Goal: Task Accomplishment & Management: Manage account settings

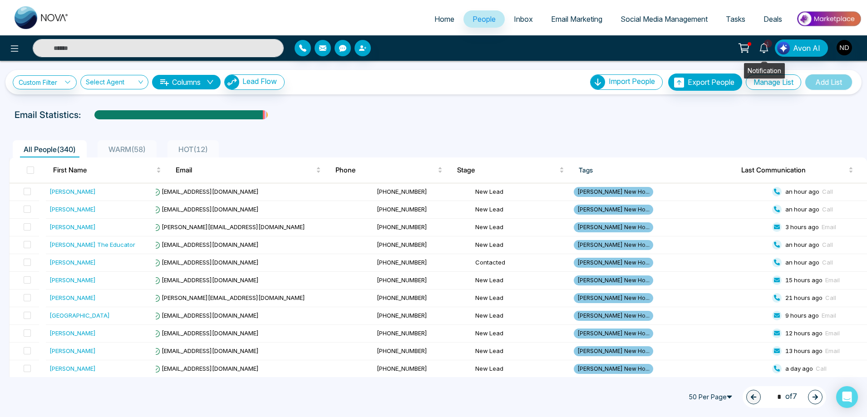
click at [765, 51] on icon at bounding box center [763, 48] width 9 height 10
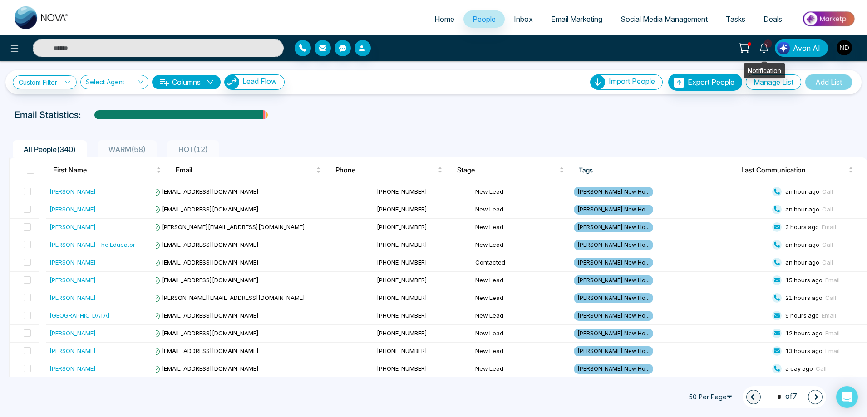
click at [771, 47] on link "1" at bounding box center [764, 47] width 22 height 16
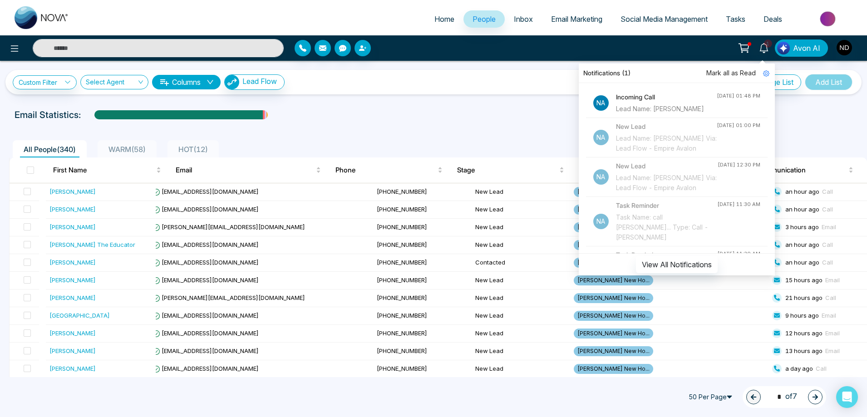
click at [662, 106] on div "Lead Name: [PERSON_NAME]" at bounding box center [666, 109] width 101 height 10
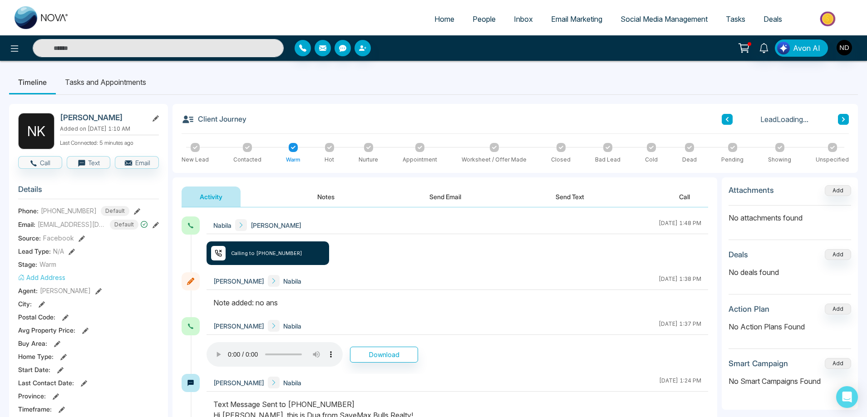
click at [492, 256] on div "Nabila Navdeep Dhillon August 12 2025 | 1:48 PM Calling to +12898192060" at bounding box center [456, 244] width 501 height 56
click at [497, 271] on div "Nabila Navdeep Dhillon August 12 2025 | 1:48 PM Calling to +12898192060" at bounding box center [456, 244] width 501 height 56
click at [466, 278] on div "Navdeep Dhillon Nabila August 12 2025 | 1:38 PM" at bounding box center [456, 281] width 501 height 18
click at [537, 271] on div "Nabila Navdeep Dhillon August 12 2025 | 1:48 PM Calling to +12898192060" at bounding box center [456, 244] width 501 height 56
click at [157, 51] on input "text" at bounding box center [158, 48] width 251 height 18
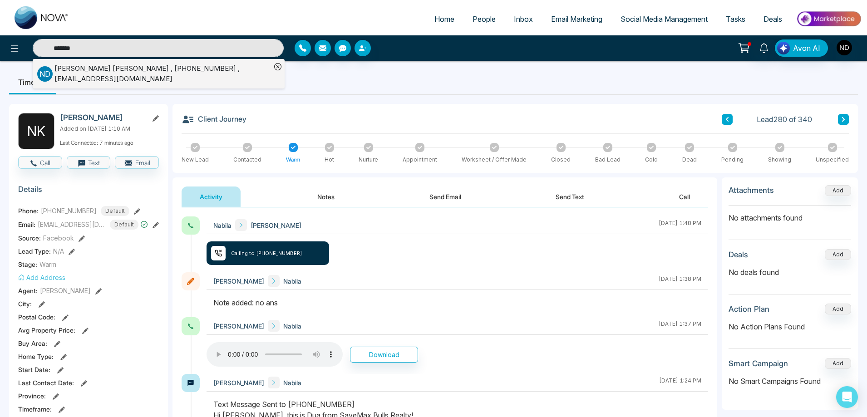
type input "*******"
click at [126, 69] on div "Navdeep Dhillon , +14166275075 , ivardhillon@gmail.com" at bounding box center [162, 74] width 216 height 20
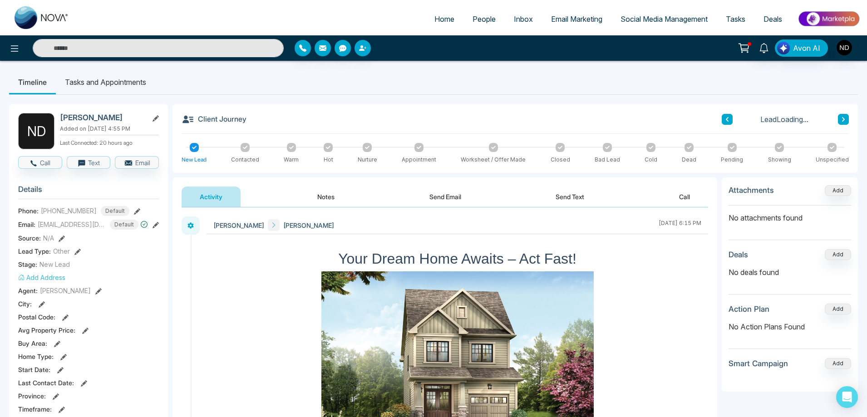
click at [683, 196] on button "Call" at bounding box center [684, 196] width 47 height 20
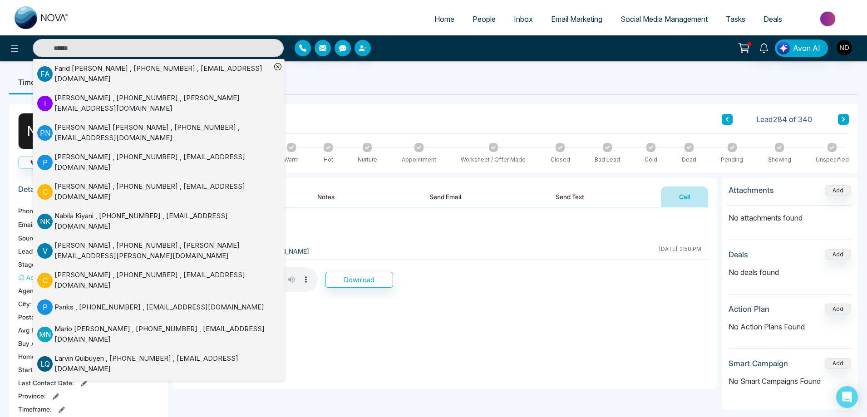
click at [491, 85] on ul "Timeline Tasks and Appointments" at bounding box center [433, 82] width 849 height 25
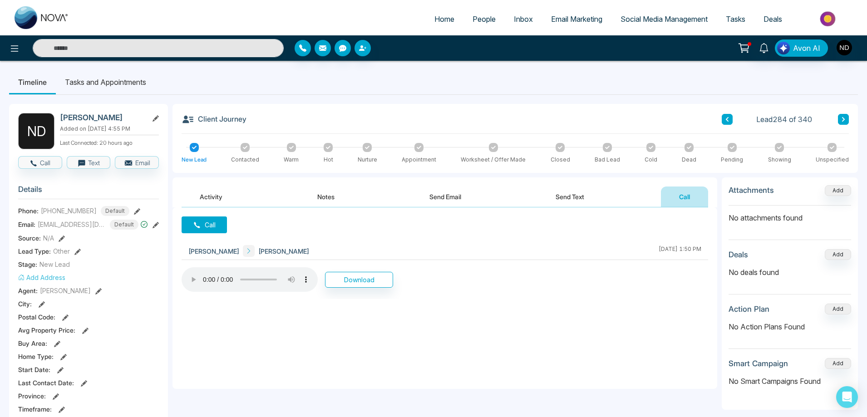
click at [674, 201] on button "Call" at bounding box center [684, 196] width 47 height 20
click at [198, 226] on icon at bounding box center [197, 225] width 8 height 8
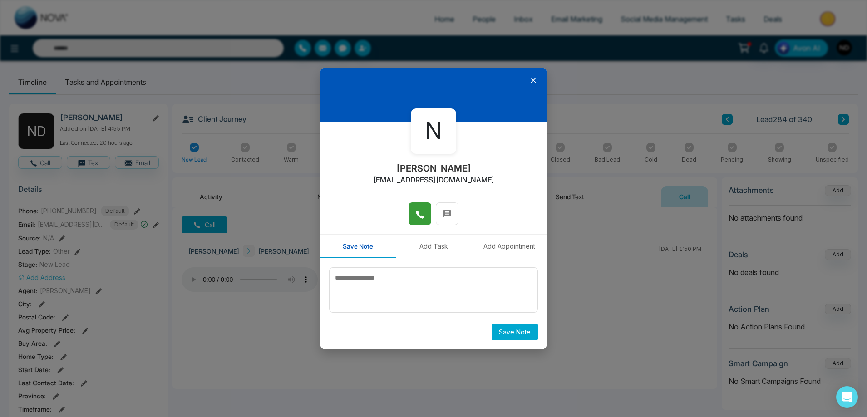
click at [420, 215] on icon at bounding box center [419, 214] width 9 height 9
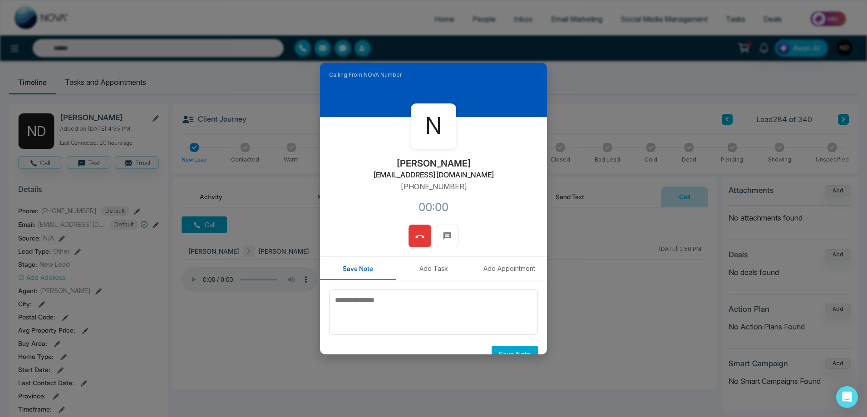
scroll to position [17, 0]
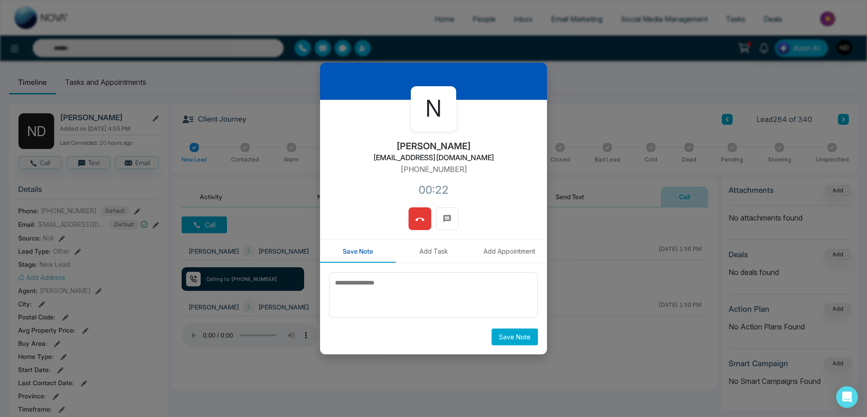
click at [424, 219] on button at bounding box center [419, 218] width 23 height 23
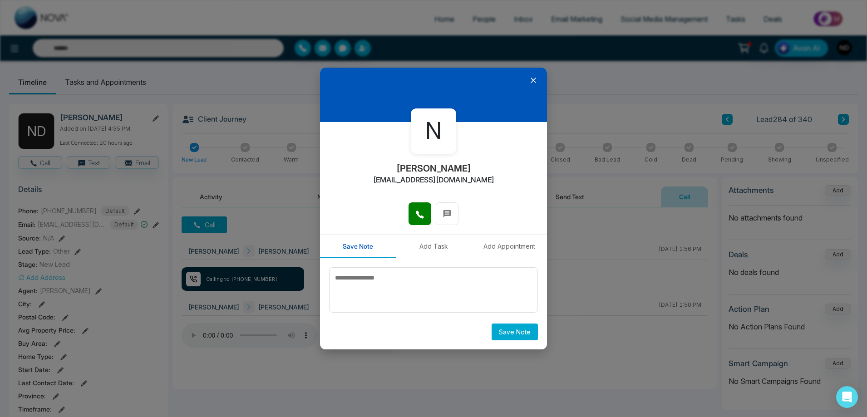
click at [532, 80] on icon at bounding box center [533, 80] width 9 height 9
drag, startPoint x: 441, startPoint y: 130, endPoint x: 429, endPoint y: 131, distance: 11.4
click at [429, 131] on span "N" at bounding box center [433, 131] width 16 height 34
click at [424, 76] on div at bounding box center [433, 95] width 227 height 54
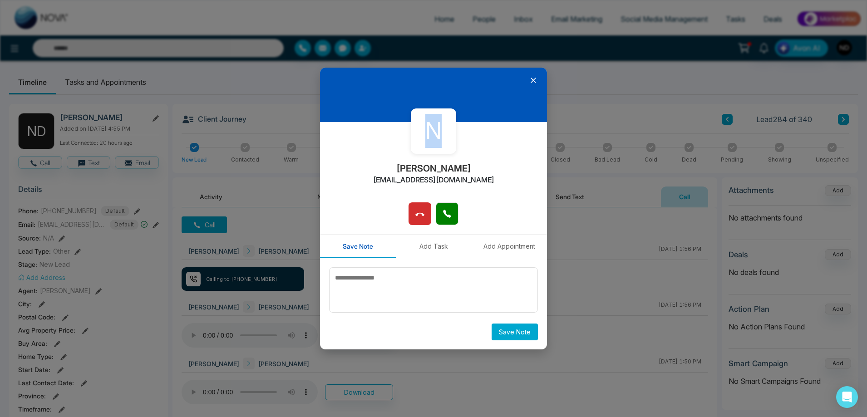
drag, startPoint x: 441, startPoint y: 130, endPoint x: 430, endPoint y: 130, distance: 11.3
click at [430, 130] on span "N" at bounding box center [433, 131] width 16 height 34
click at [443, 86] on div at bounding box center [433, 95] width 227 height 54
drag, startPoint x: 427, startPoint y: 134, endPoint x: 436, endPoint y: 133, distance: 9.6
click at [436, 133] on span "N" at bounding box center [433, 131] width 16 height 34
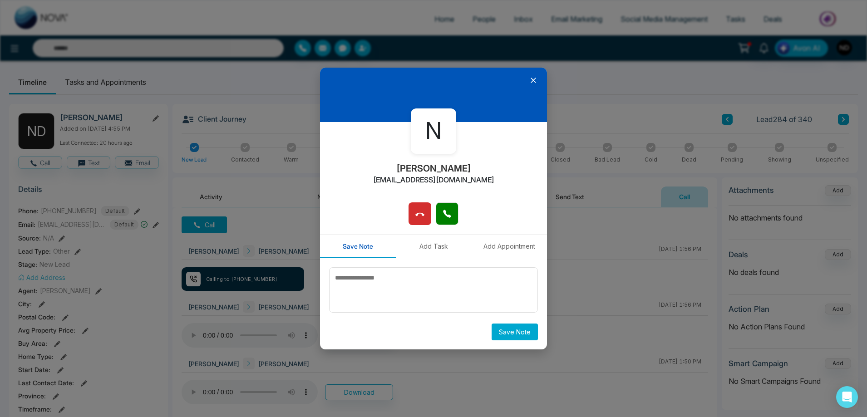
click at [442, 93] on div at bounding box center [433, 95] width 227 height 54
click at [534, 82] on icon at bounding box center [533, 80] width 9 height 9
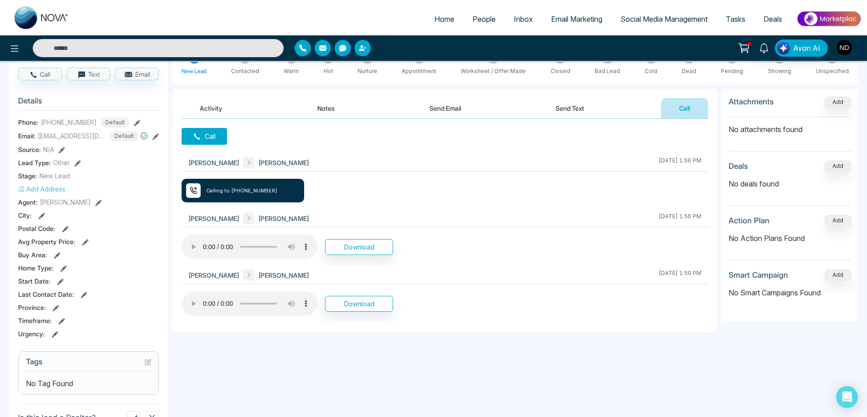
scroll to position [91, 0]
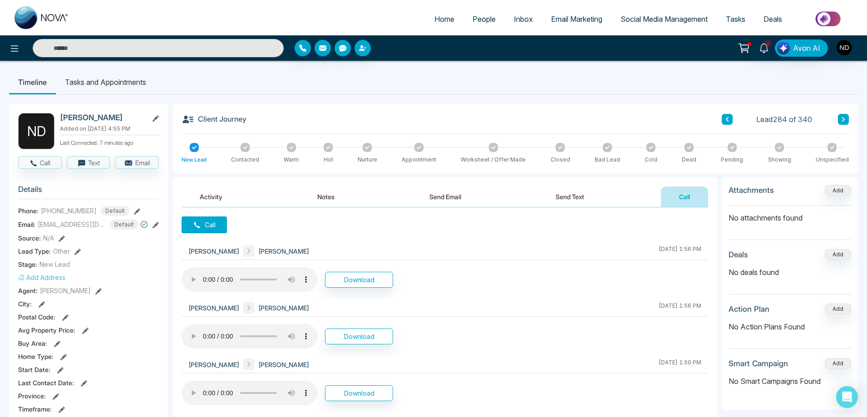
click at [506, 294] on div "Navdeep Navdeep Dhillon August 12 2025 | 1:56 PM Download" at bounding box center [445, 270] width 526 height 57
click at [433, 217] on div "Call Navdeep Navdeep Dhillon August 12 2025 | 1:56 PM Download Navdeep Dhillon …" at bounding box center [444, 314] width 545 height 214
click at [364, 240] on div "Call Navdeep Navdeep Dhillon August 12 2025 | 1:56 PM Download Navdeep Dhillon …" at bounding box center [444, 314] width 545 height 214
click at [551, 248] on div "Navdeep Navdeep Dhillon August 12 2025 | 1:56 PM" at bounding box center [445, 251] width 526 height 18
click at [564, 299] on div "Navdeep Dhillon Navdeep August 12 2025 | 1:56 PM" at bounding box center [445, 308] width 526 height 18
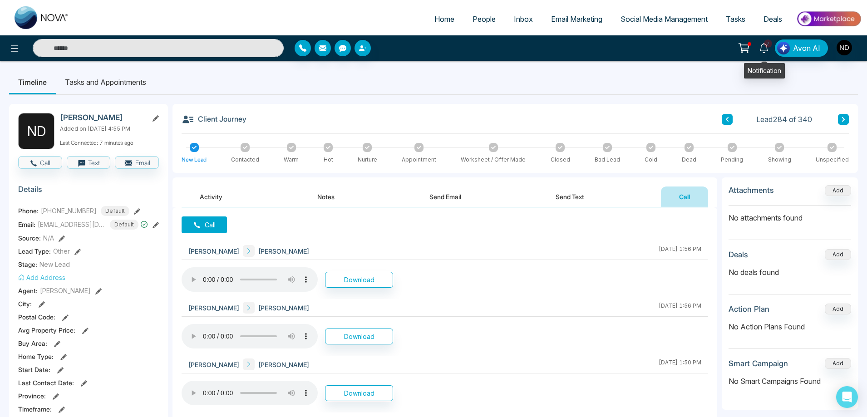
click at [768, 51] on icon at bounding box center [763, 48] width 9 height 10
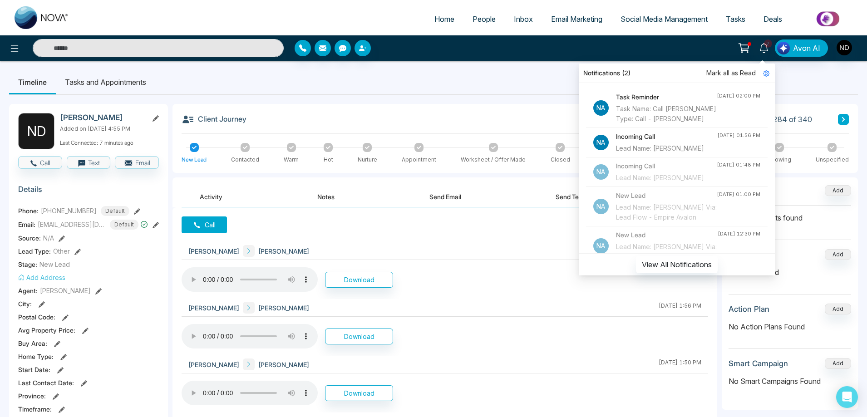
click at [673, 182] on div "Incoming Call Lead Name: Nabila Kiyani" at bounding box center [666, 172] width 101 height 22
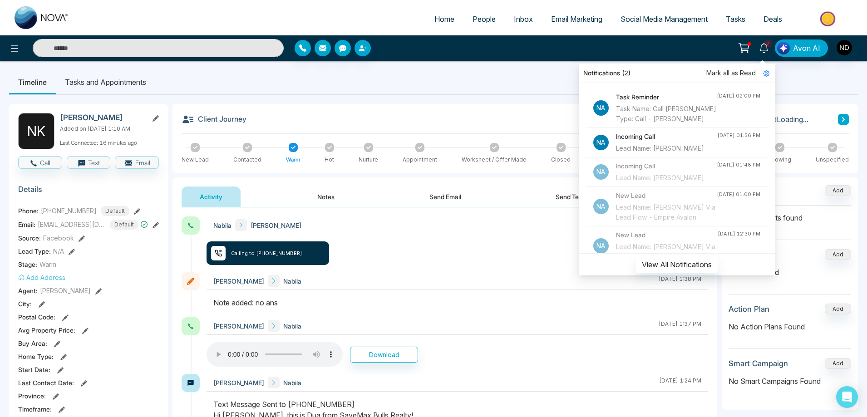
click at [463, 88] on ul "Timeline Tasks and Appointments" at bounding box center [433, 82] width 849 height 25
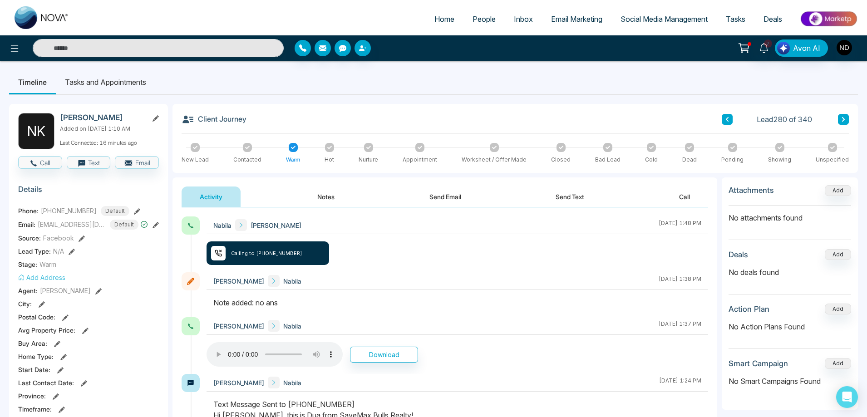
click at [326, 198] on button "Notes" at bounding box center [326, 196] width 54 height 20
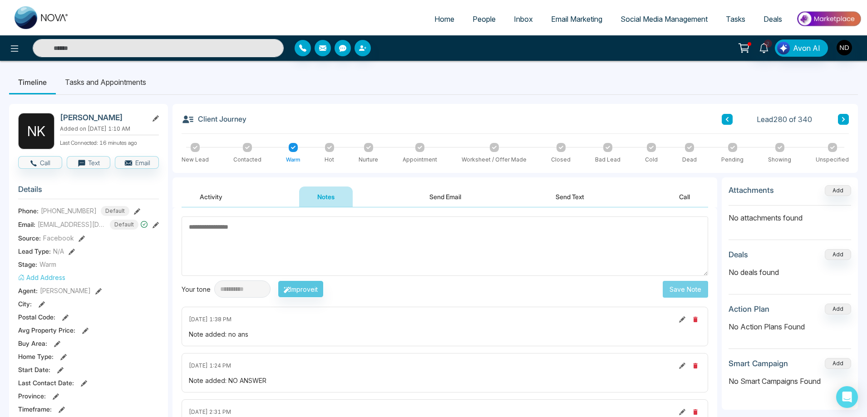
click at [415, 329] on div "Note added: no ans" at bounding box center [445, 334] width 512 height 10
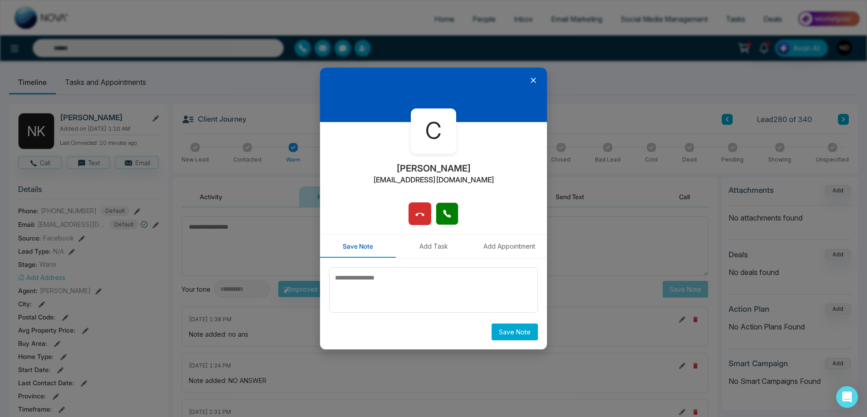
click at [537, 79] on icon at bounding box center [533, 80] width 9 height 9
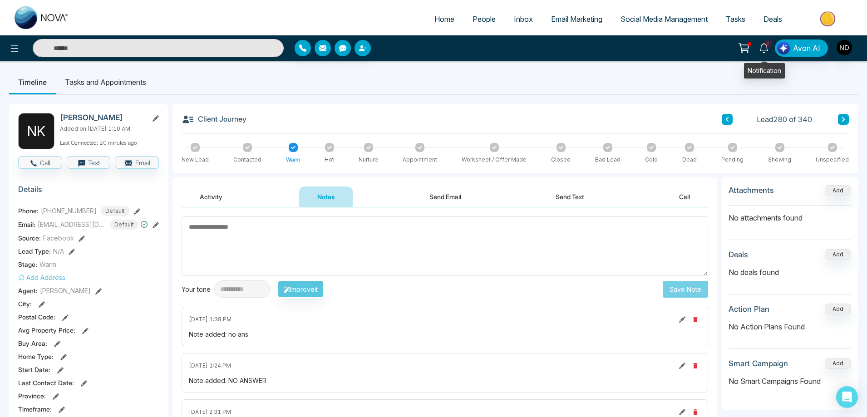
click at [769, 51] on icon at bounding box center [764, 48] width 10 height 10
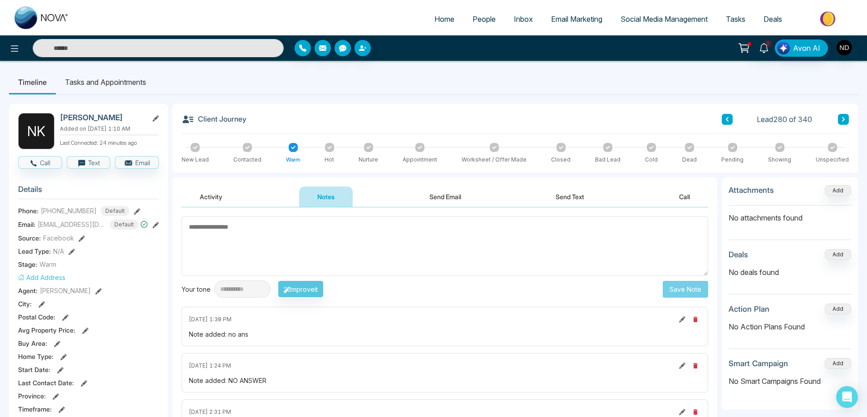
click at [398, 112] on div "Client Journey Lead 280 of 340 New Lead Contacted Warm Hot Nurture Appointment …" at bounding box center [514, 138] width 685 height 69
click at [454, 110] on div "Client Journey Lead 280 of 340 New Lead Contacted Warm Hot Nurture Appointment …" at bounding box center [514, 138] width 685 height 69
click at [765, 53] on icon at bounding box center [763, 48] width 9 height 10
click at [769, 49] on icon at bounding box center [764, 48] width 10 height 10
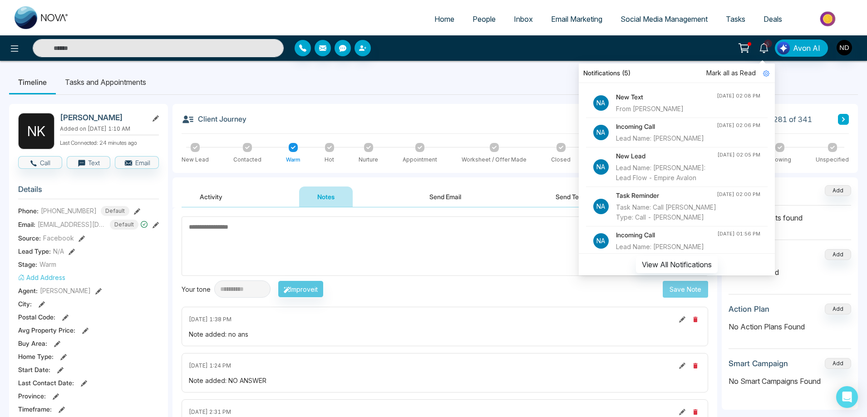
click at [659, 107] on div "From [PERSON_NAME]" at bounding box center [666, 109] width 101 height 10
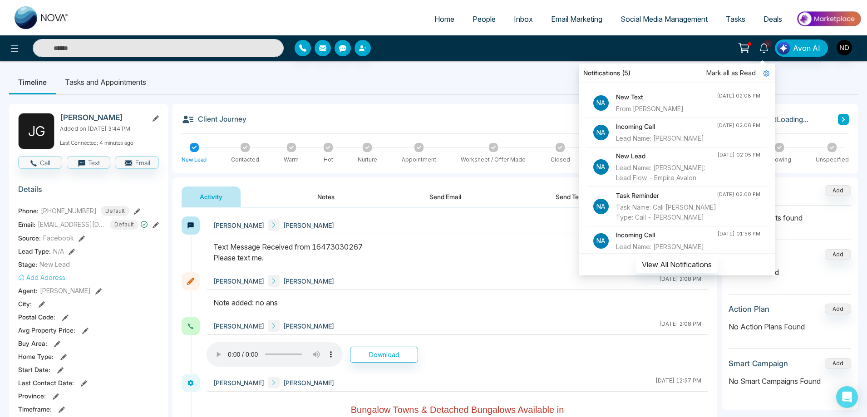
click at [461, 269] on div at bounding box center [456, 256] width 501 height 31
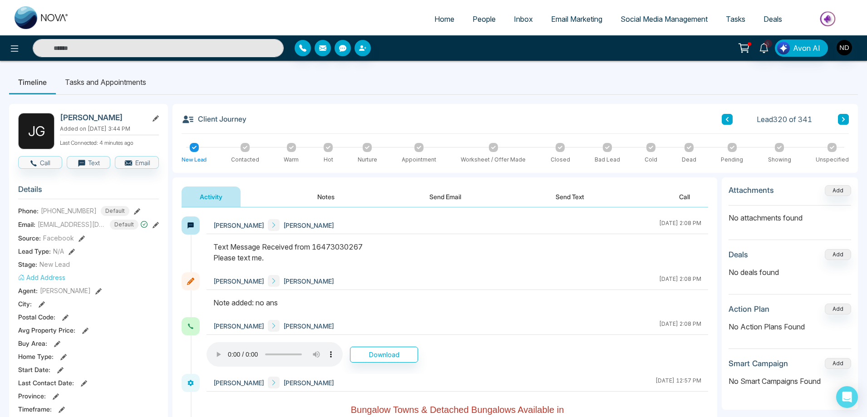
click at [330, 198] on button "Notes" at bounding box center [326, 196] width 54 height 20
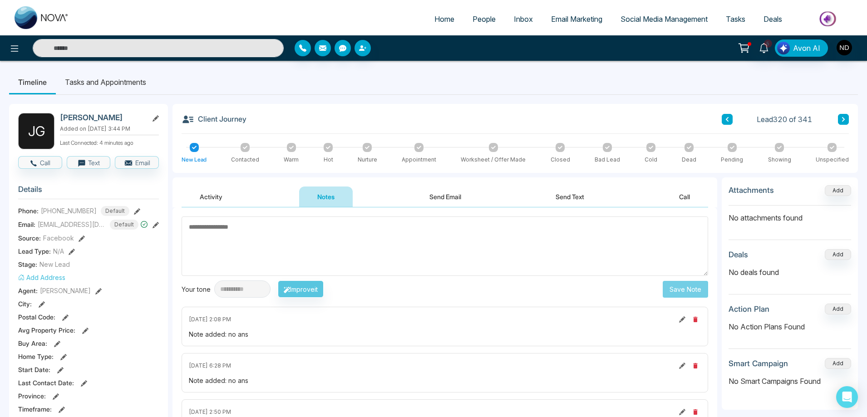
click at [575, 194] on button "Send Text" at bounding box center [569, 196] width 65 height 20
